Goal: Information Seeking & Learning: Learn about a topic

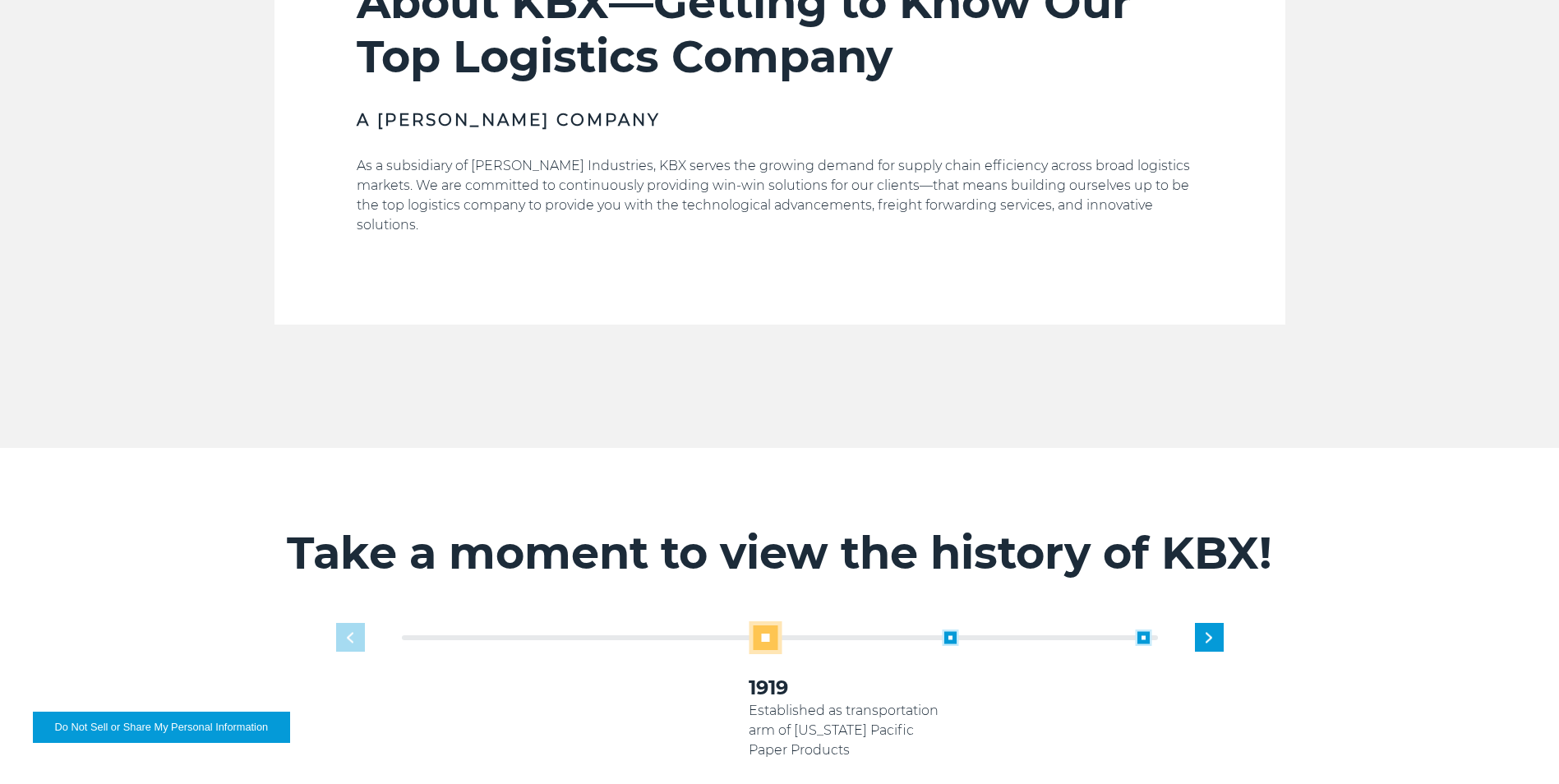
scroll to position [822, 0]
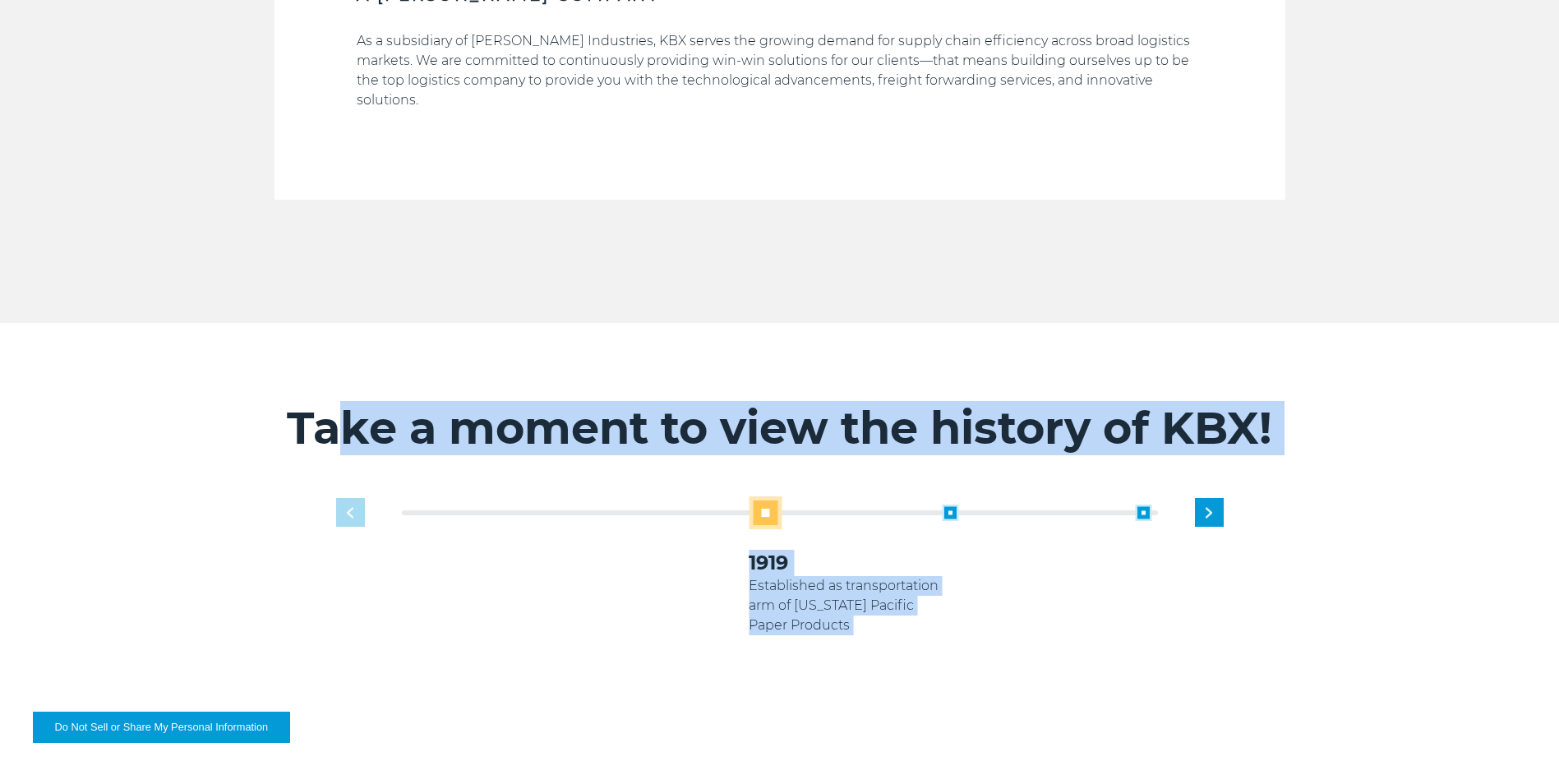
drag, startPoint x: 503, startPoint y: 417, endPoint x: 1406, endPoint y: 446, distance: 903.5
click at [1406, 446] on div "Take a moment to view the history of KBX! 1919 Established as transportation ar…" at bounding box center [780, 565] width 1559 height 485
click at [1407, 448] on div "Take a moment to view the history of KBX! 1919 Established as transportation ar…" at bounding box center [780, 565] width 1559 height 485
click at [949, 576] on p "[PERSON_NAME] Industries acquires [US_STATE] Pacific" at bounding box center [1038, 596] width 193 height 40
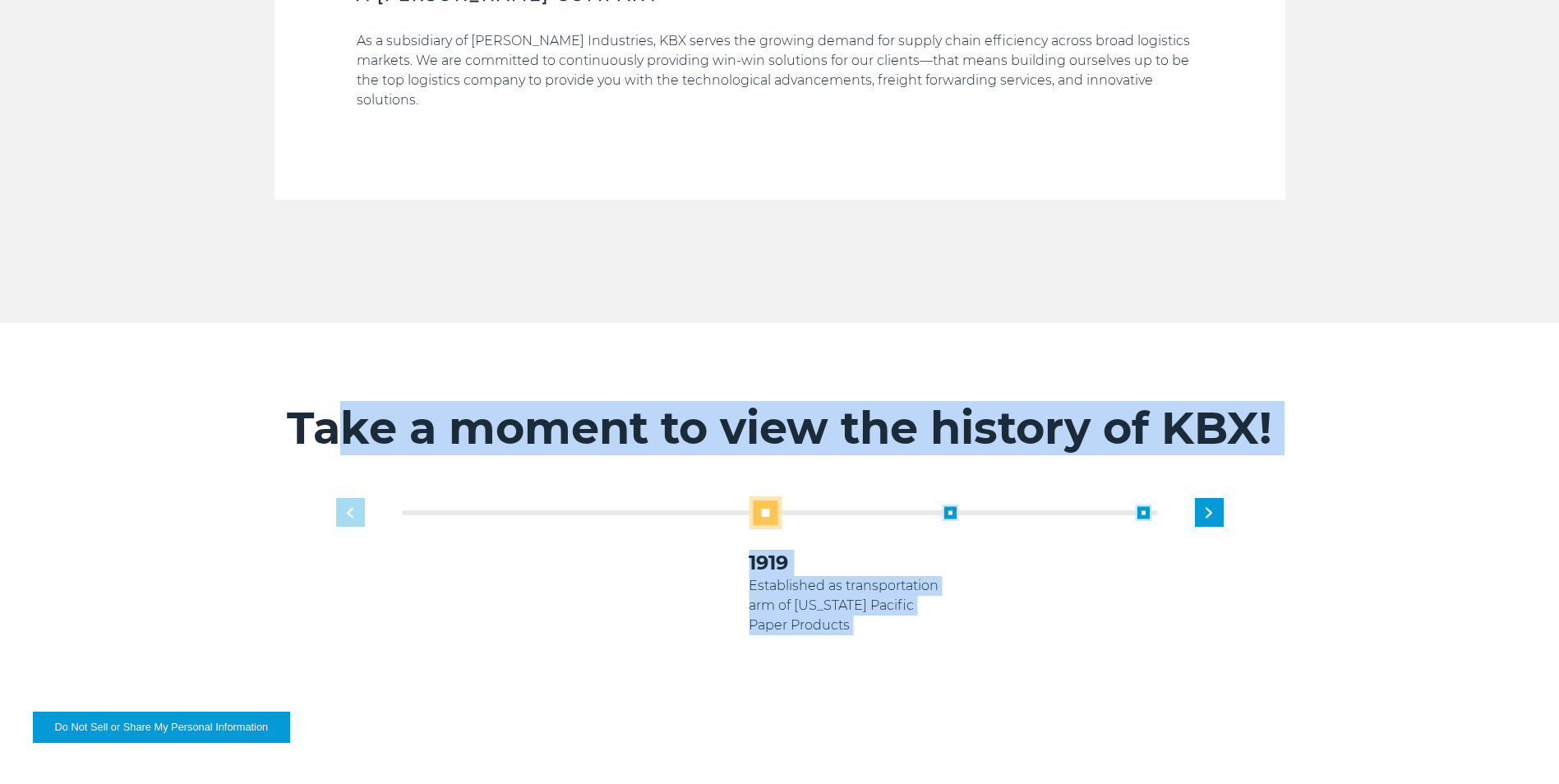
click at [934, 576] on p "Established as transportation arm of [US_STATE] Pacific Paper Products" at bounding box center [845, 605] width 193 height 59
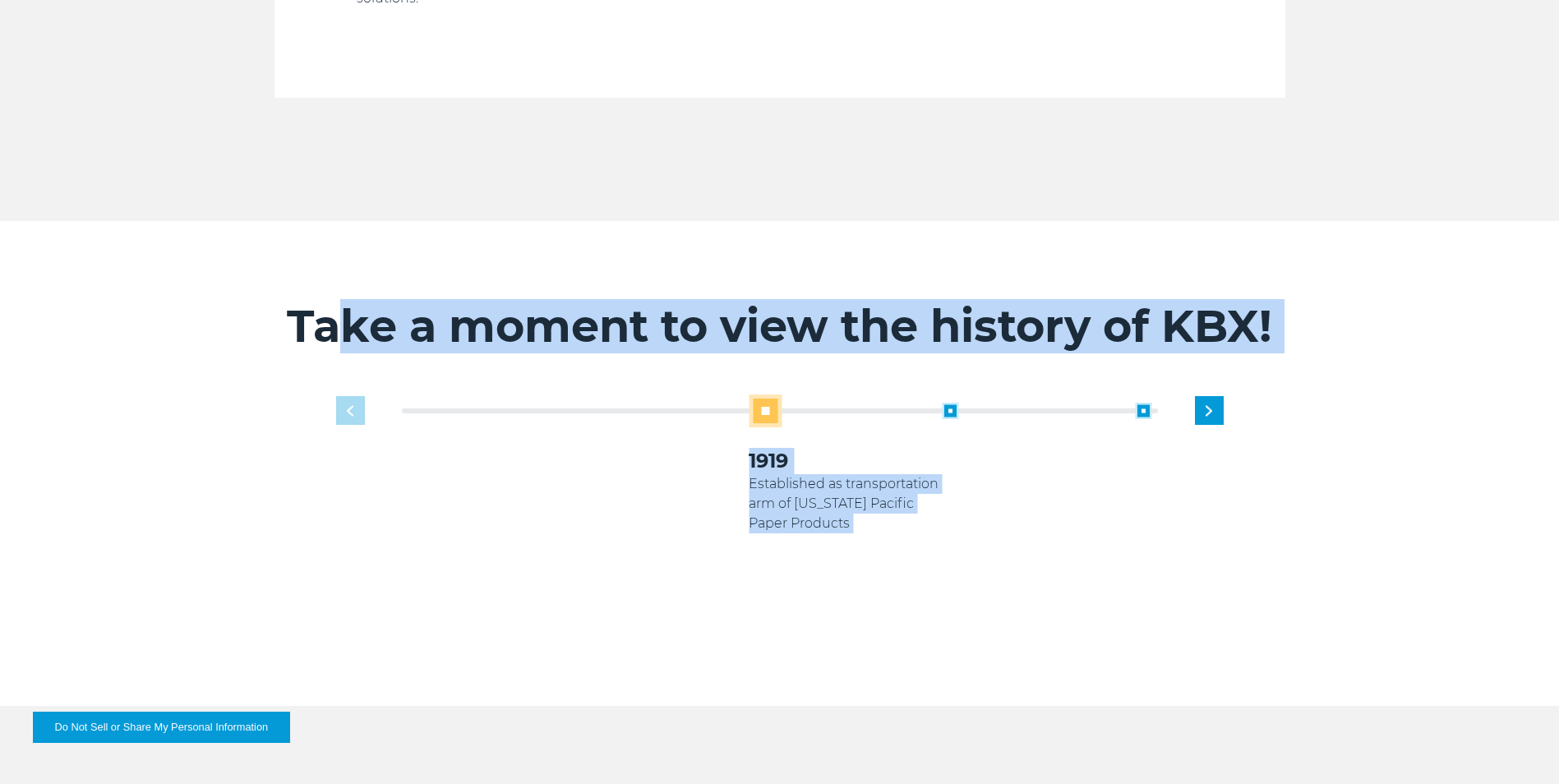
scroll to position [1233, 0]
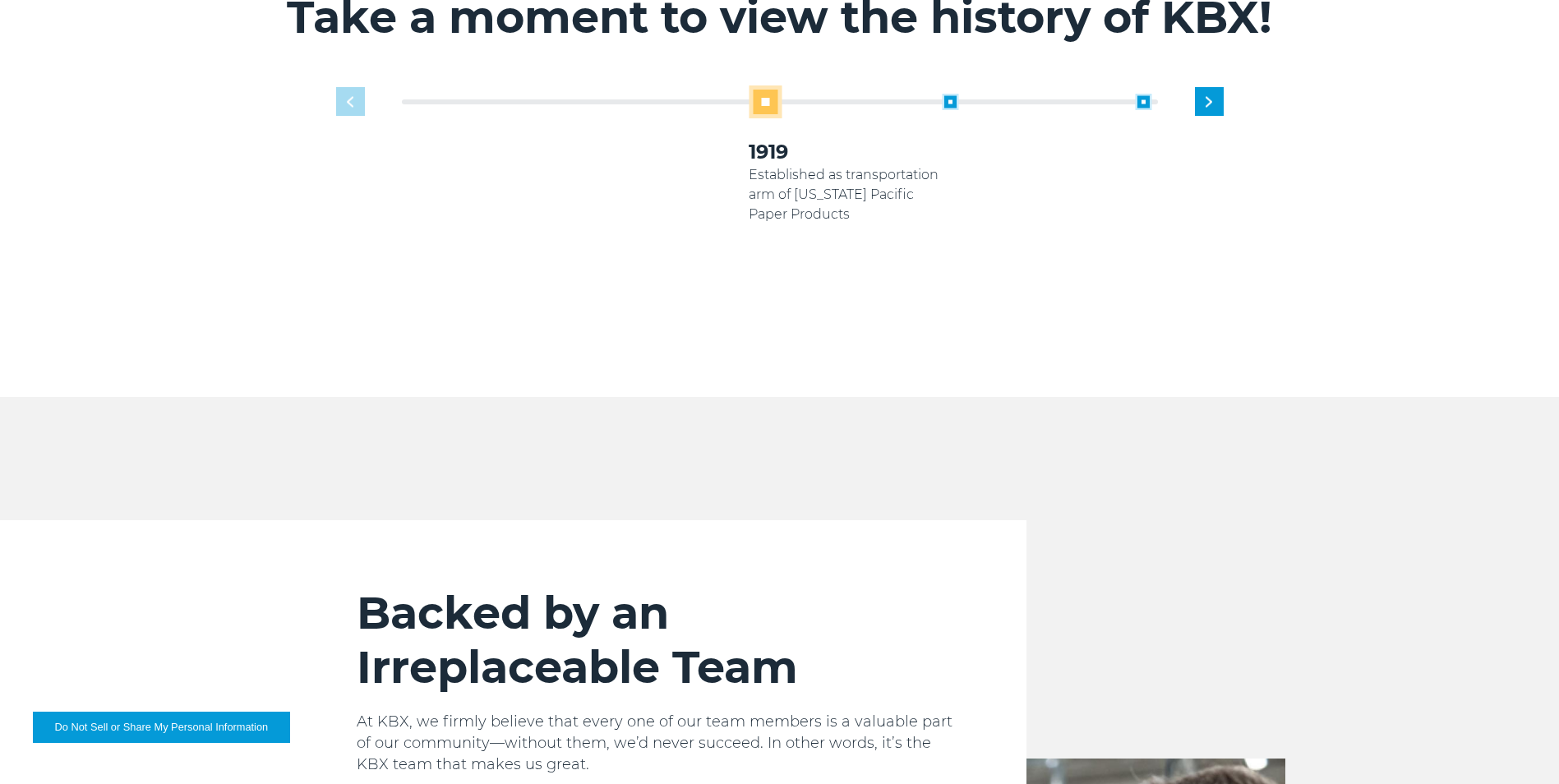
click at [534, 526] on div "Backed by an Irreplaceable Team At [GEOGRAPHIC_DATA], we firmly believe that ev…" at bounding box center [651, 681] width 752 height 321
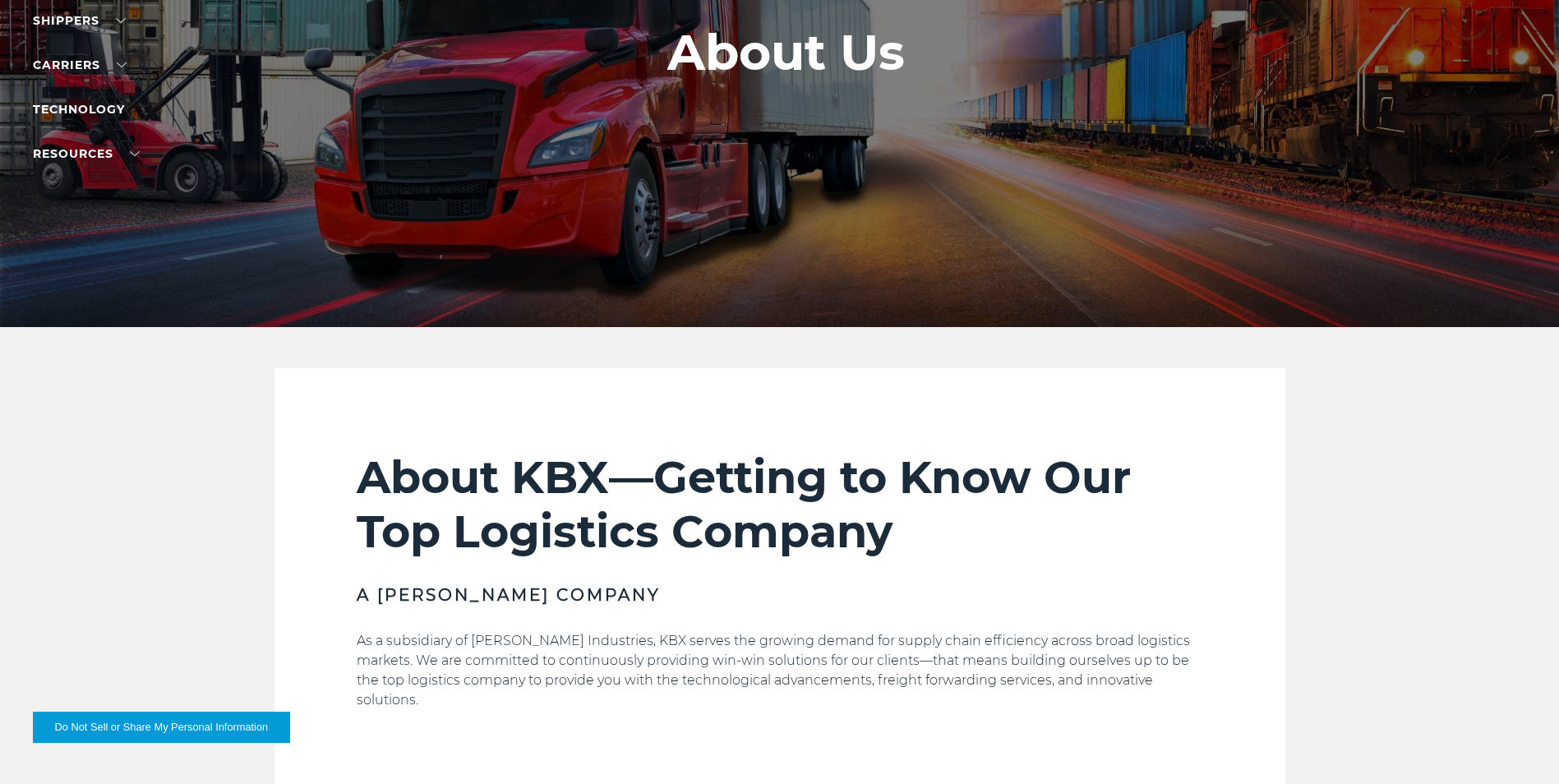
scroll to position [472, 0]
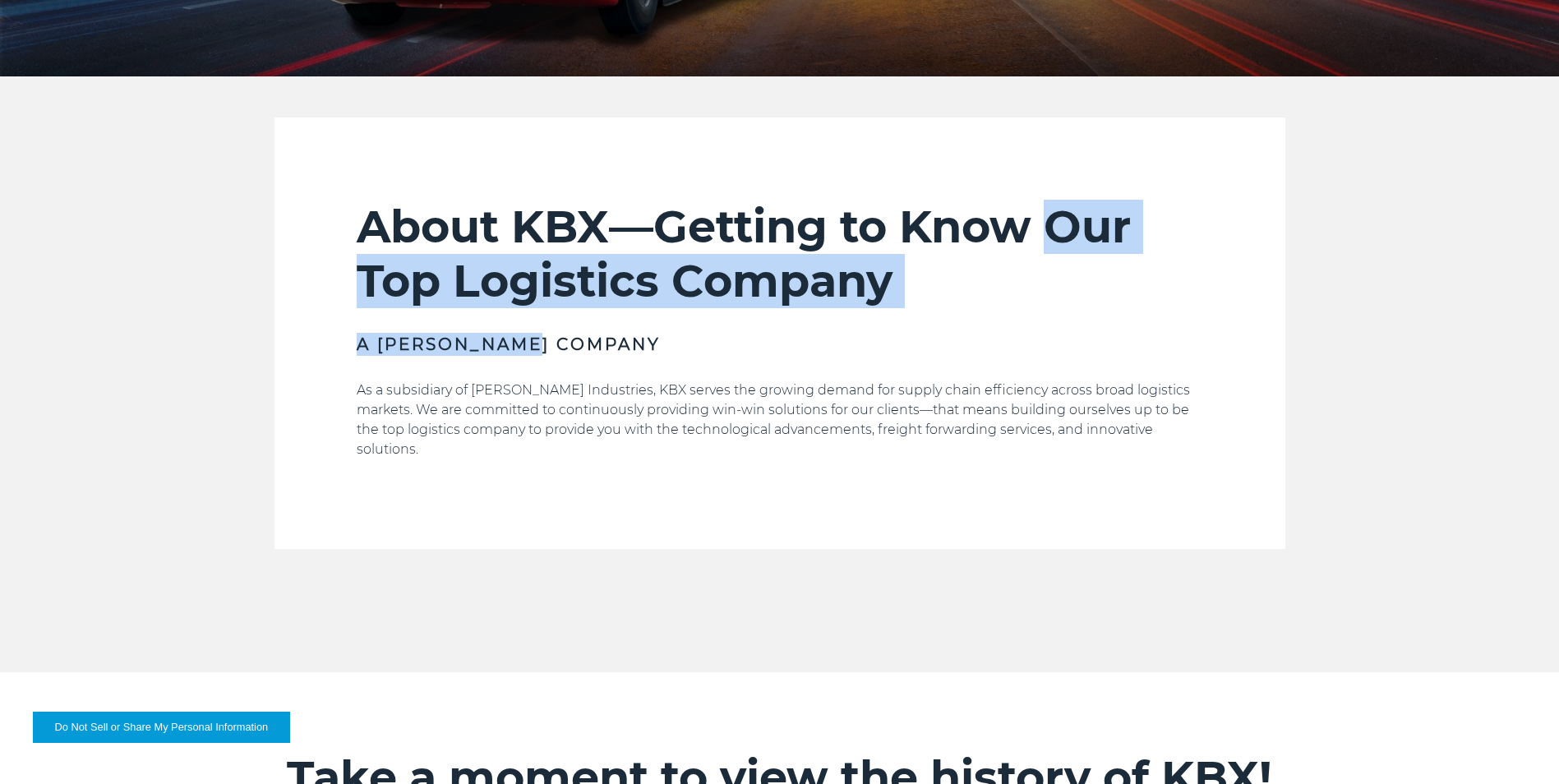
drag, startPoint x: 1065, startPoint y: 241, endPoint x: 996, endPoint y: 323, distance: 107.2
click at [996, 323] on div "About KBX—Getting to Know Our Top Logistics Company A [PERSON_NAME] Company As …" at bounding box center [780, 373] width 847 height 349
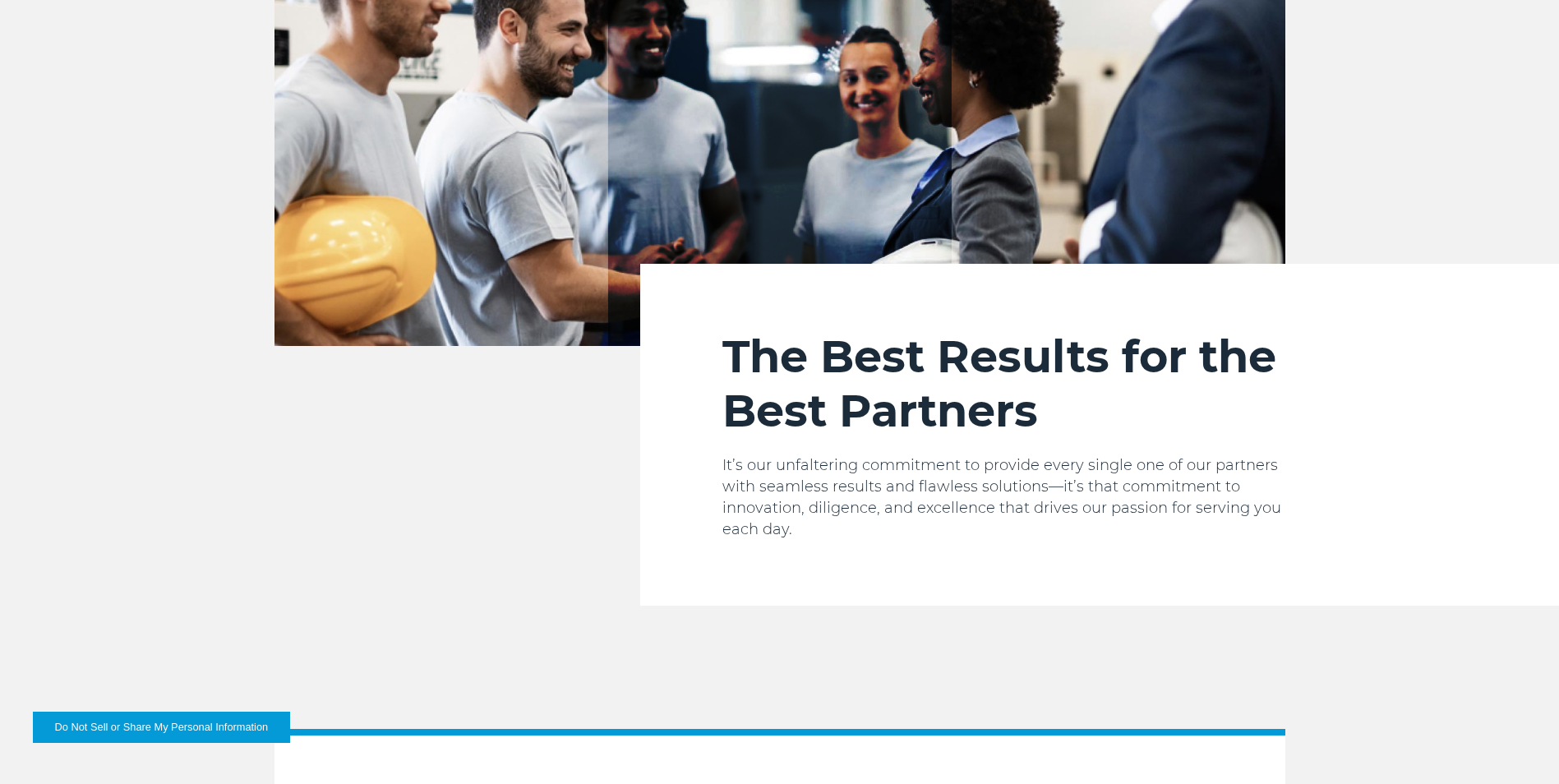
scroll to position [2213, 0]
